Goal: Subscribe to service/newsletter

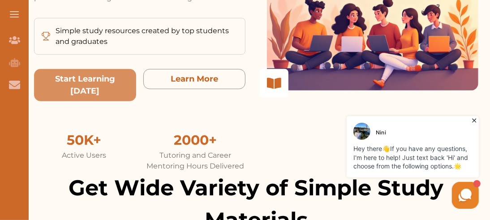
scroll to position [134, 0]
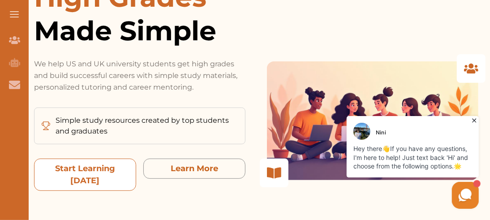
click at [64, 182] on today "Start Learning [DATE]" at bounding box center [85, 175] width 102 height 32
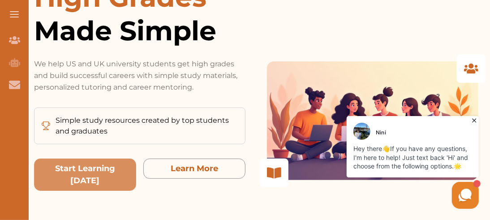
click at [472, 121] on icon at bounding box center [474, 120] width 9 height 9
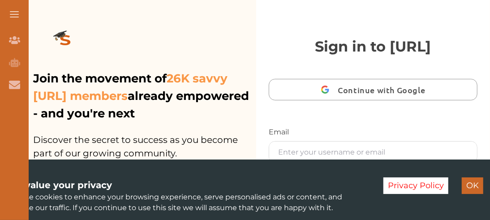
click at [347, 95] on span "Continue with Google" at bounding box center [384, 89] width 92 height 21
